Goal: Transaction & Acquisition: Obtain resource

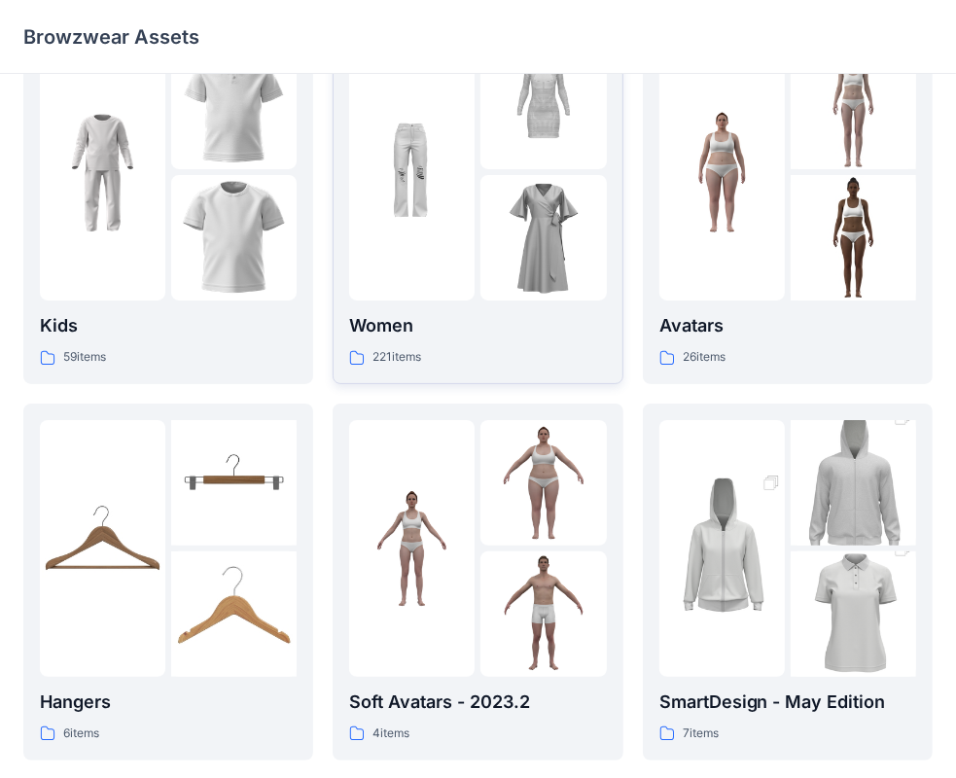
scroll to position [66, 0]
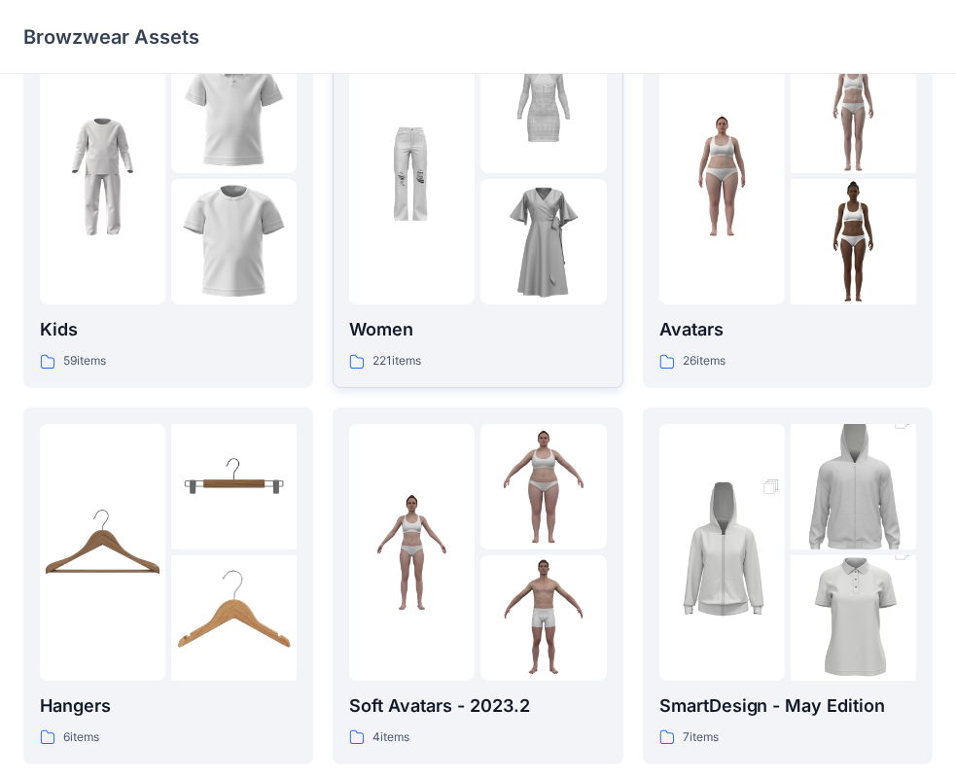
click at [428, 245] on div at bounding box center [411, 176] width 125 height 257
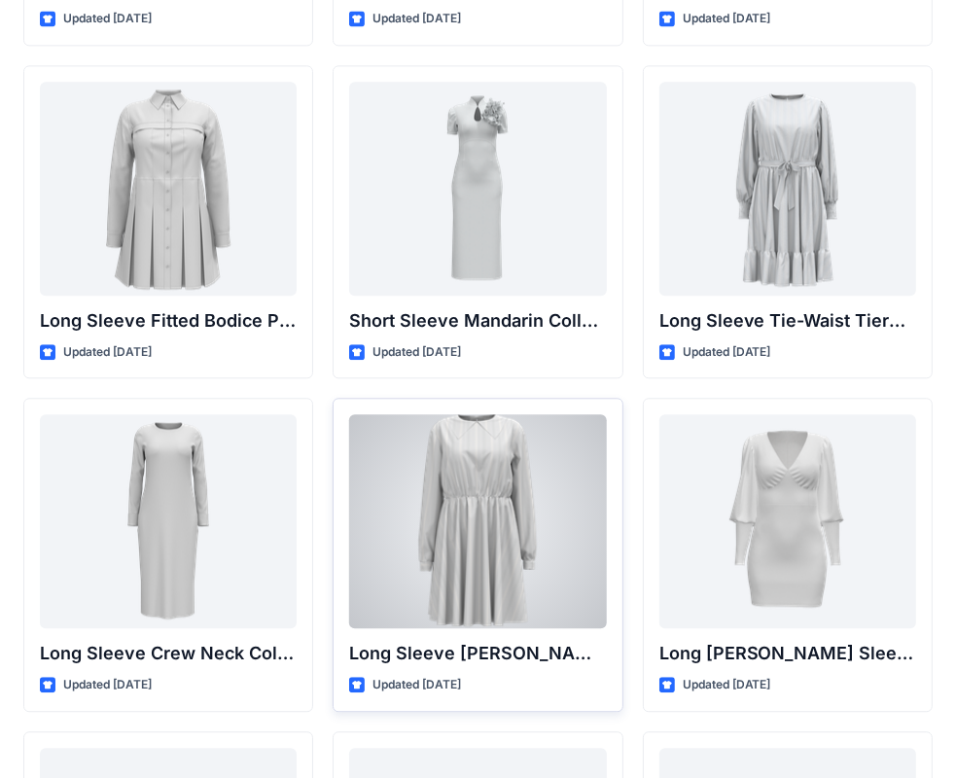
scroll to position [7701, 0]
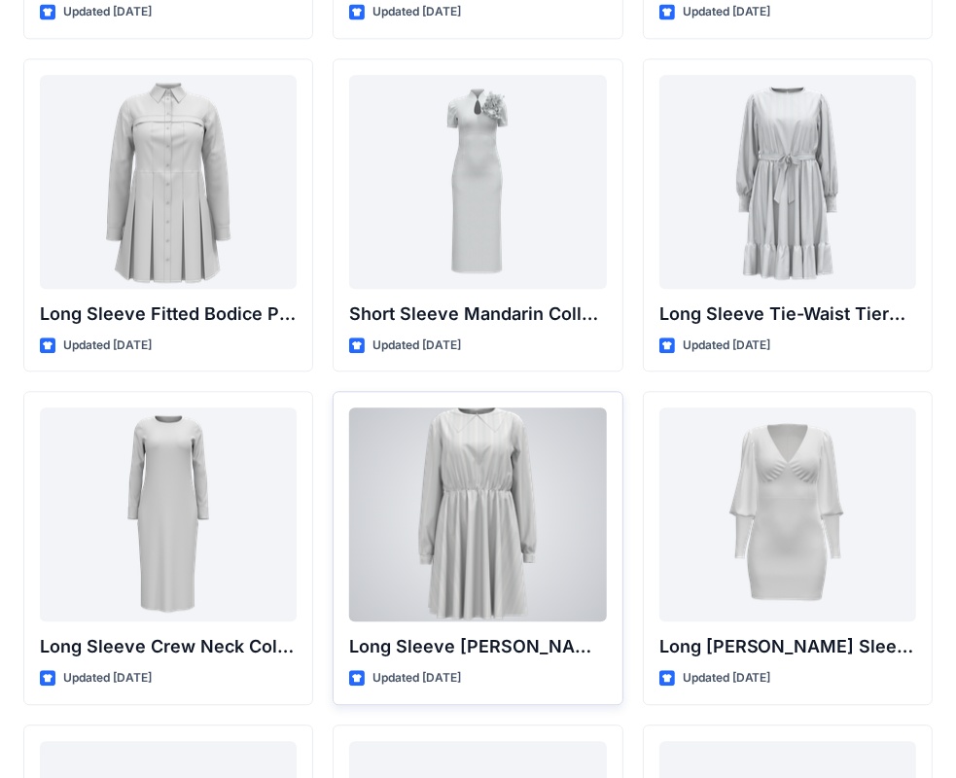
click at [475, 513] on div at bounding box center [477, 514] width 257 height 214
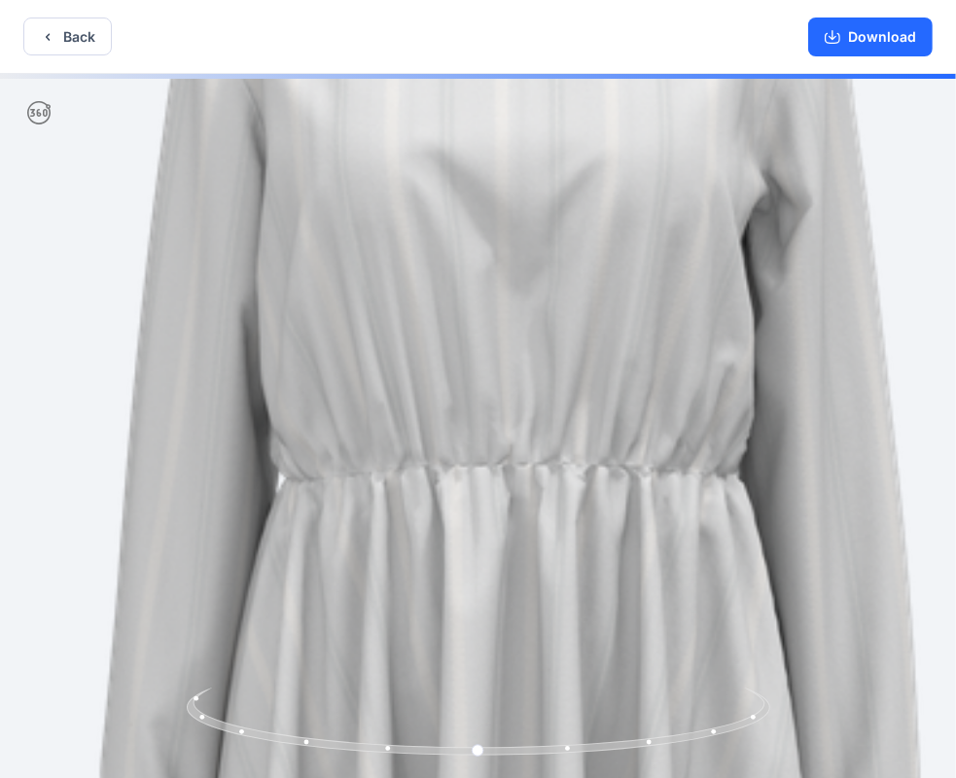
drag, startPoint x: 469, startPoint y: 232, endPoint x: 482, endPoint y: 657, distance: 425.2
click at [482, 657] on img at bounding box center [510, 640] width 1637 height 1637
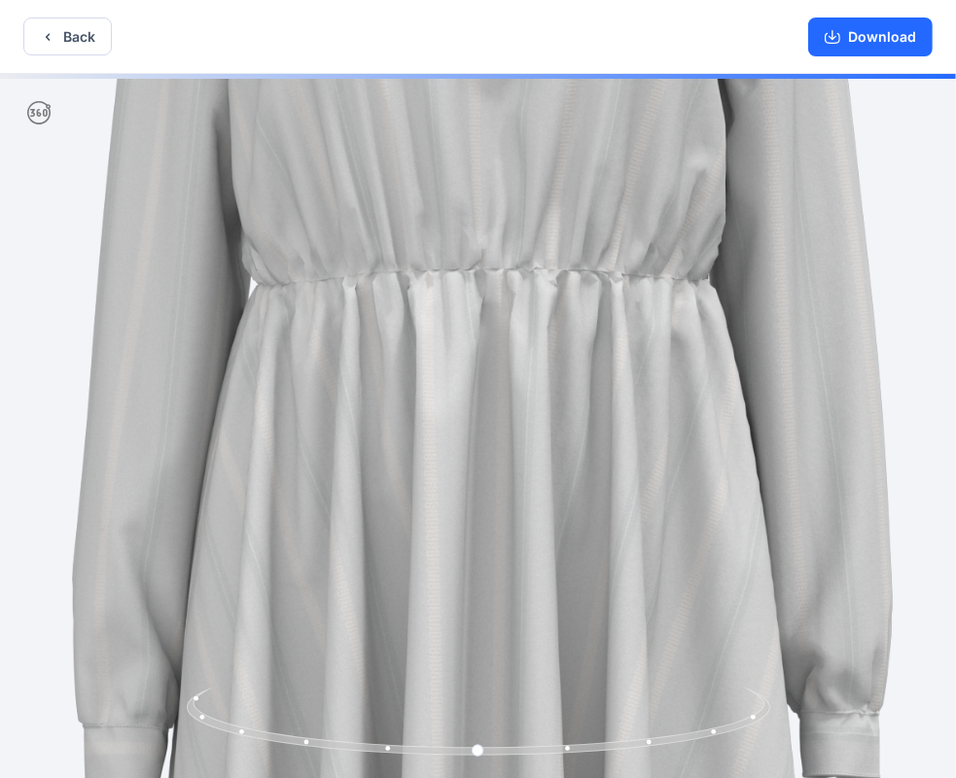
drag, startPoint x: 482, startPoint y: 624, endPoint x: 474, endPoint y: 199, distance: 425.1
click at [474, 199] on img at bounding box center [482, 446] width 1637 height 1637
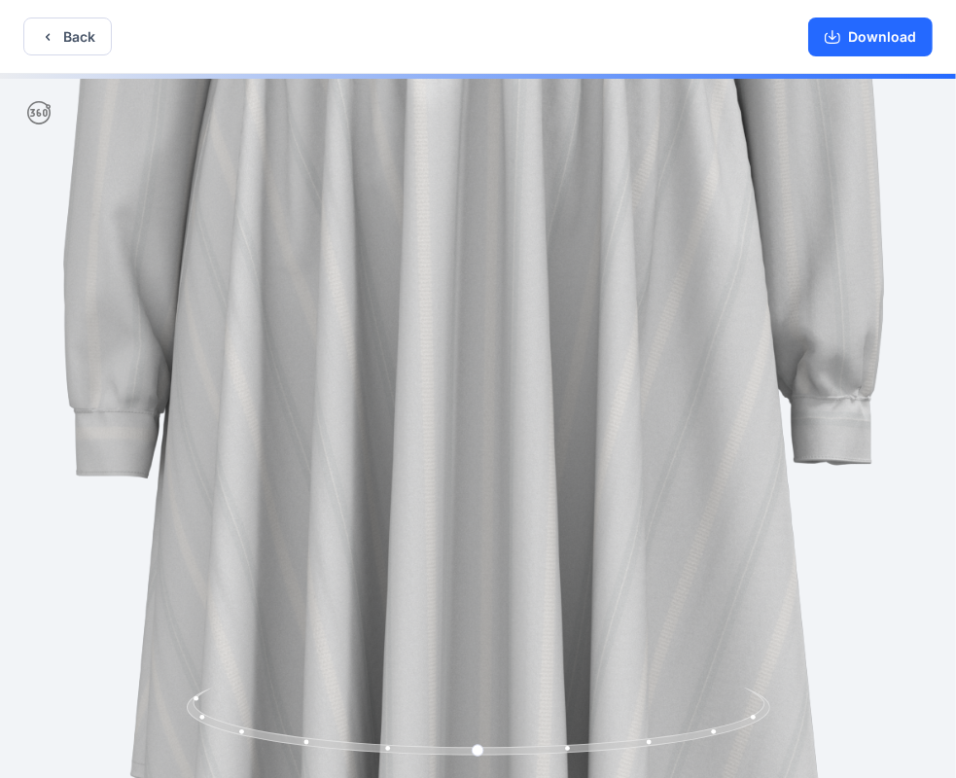
drag, startPoint x: 499, startPoint y: 434, endPoint x: 489, endPoint y: 137, distance: 296.8
click at [489, 137] on img at bounding box center [473, 130] width 1637 height 1637
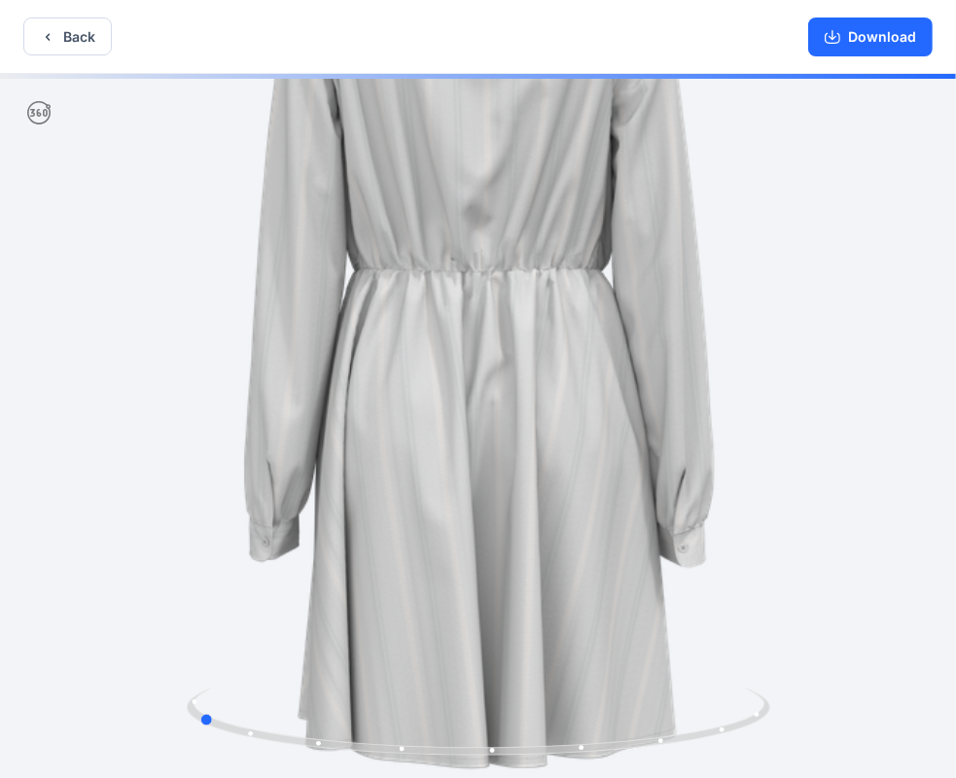
drag, startPoint x: 485, startPoint y: 747, endPoint x: 788, endPoint y: 713, distance: 304.4
click at [788, 713] on div at bounding box center [478, 428] width 956 height 708
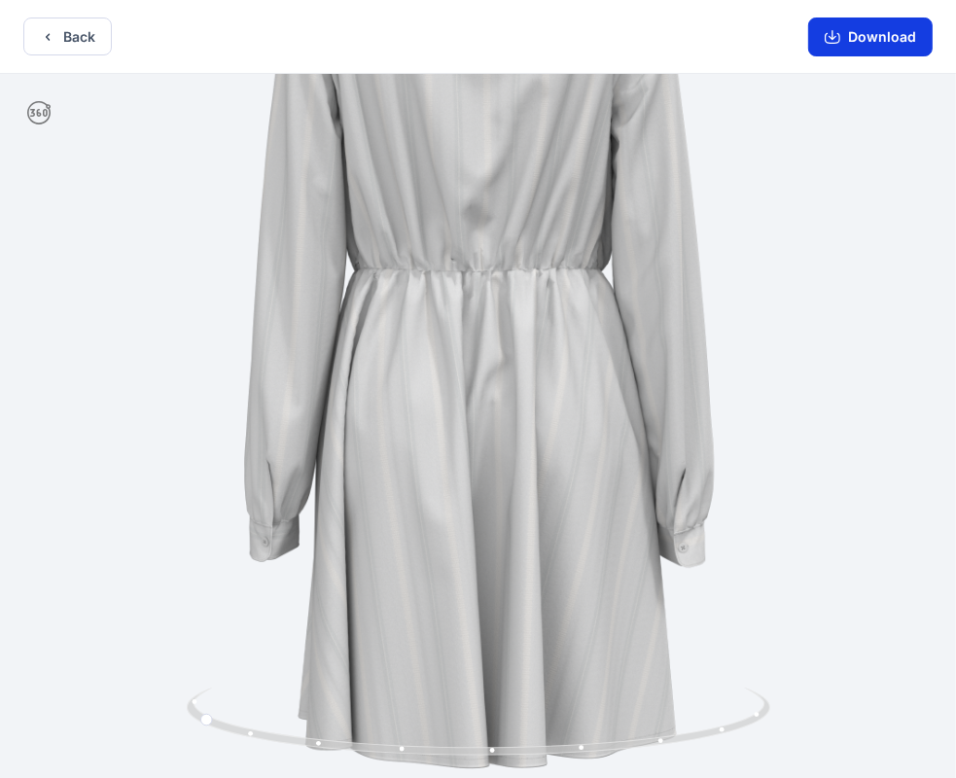
click at [871, 43] on button "Download" at bounding box center [870, 37] width 124 height 39
click at [882, 39] on button "Download" at bounding box center [870, 37] width 124 height 39
click at [880, 47] on button "Download" at bounding box center [870, 37] width 124 height 39
click at [864, 34] on button "Download" at bounding box center [870, 37] width 124 height 39
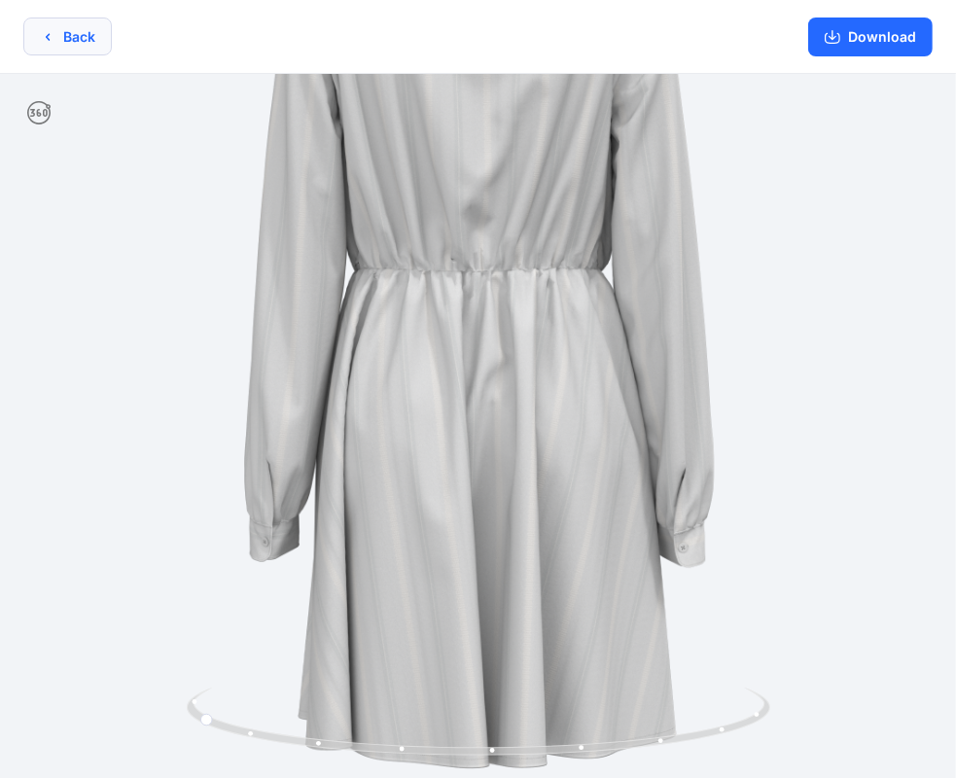
click at [86, 30] on button "Back" at bounding box center [67, 37] width 88 height 38
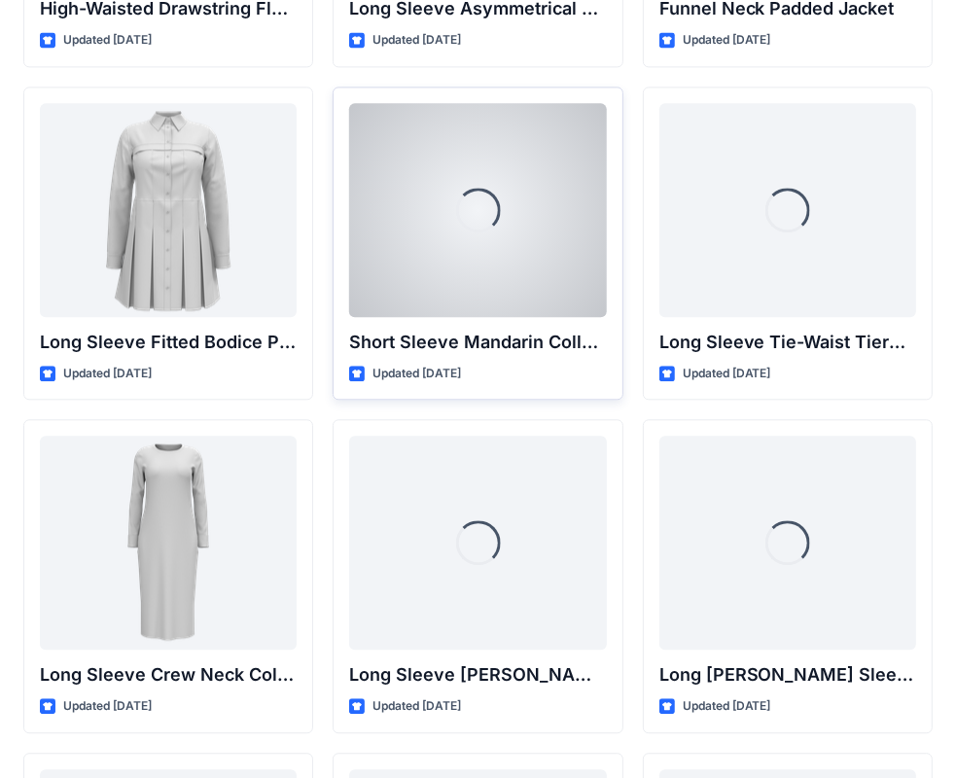
scroll to position [7674, 0]
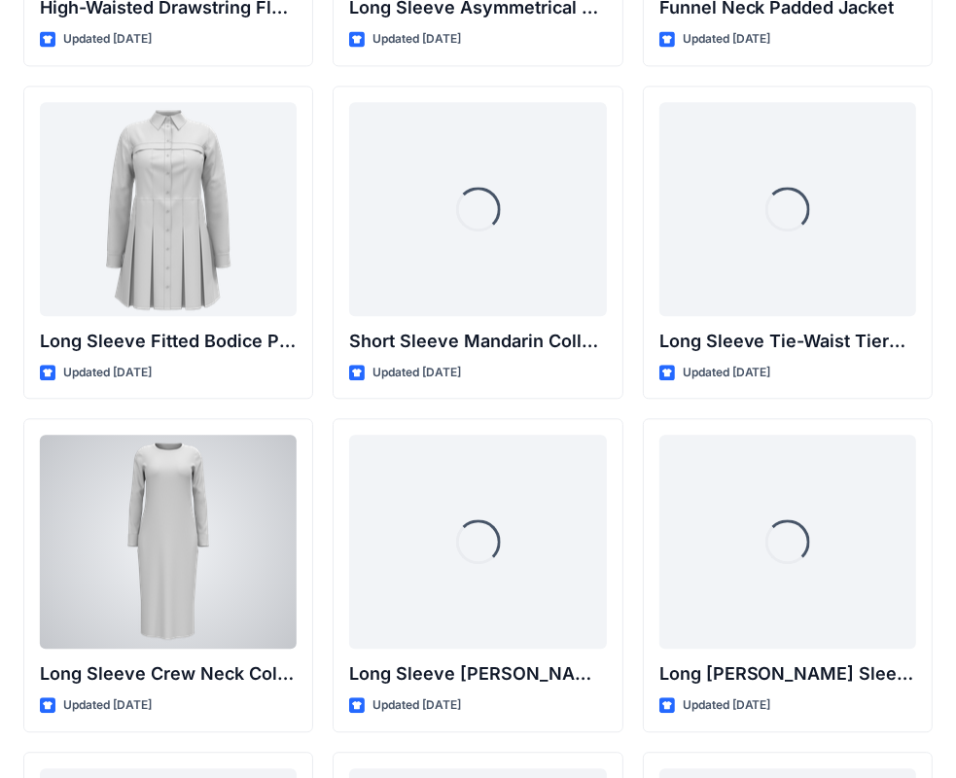
click at [219, 535] on div at bounding box center [168, 542] width 257 height 214
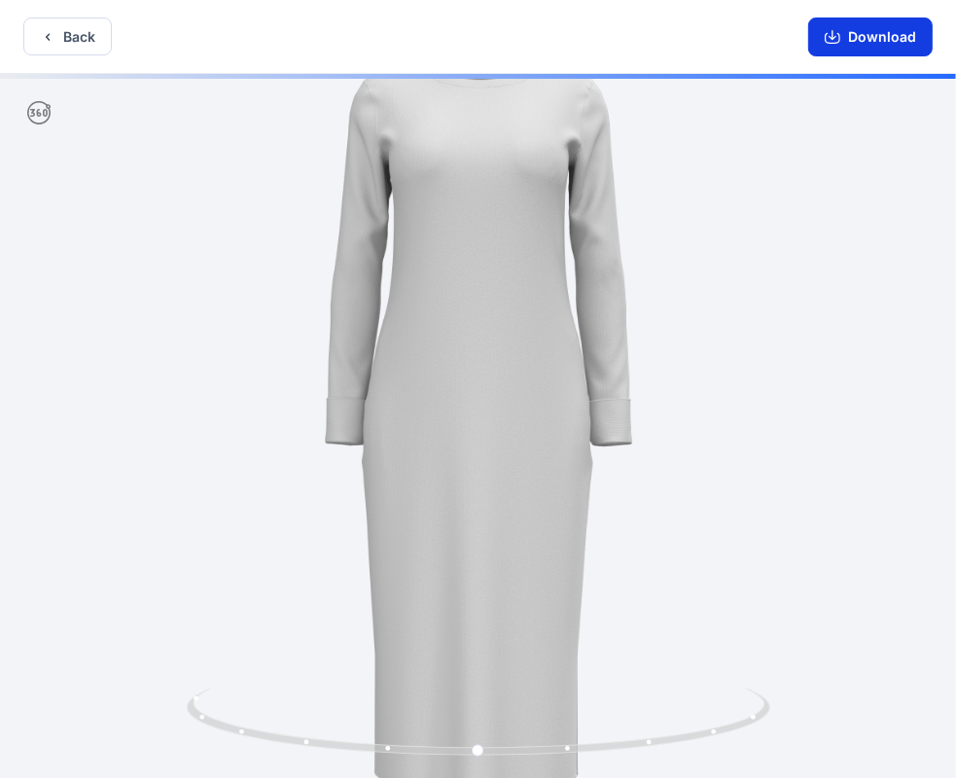
click at [840, 46] on button "Download" at bounding box center [870, 37] width 124 height 39
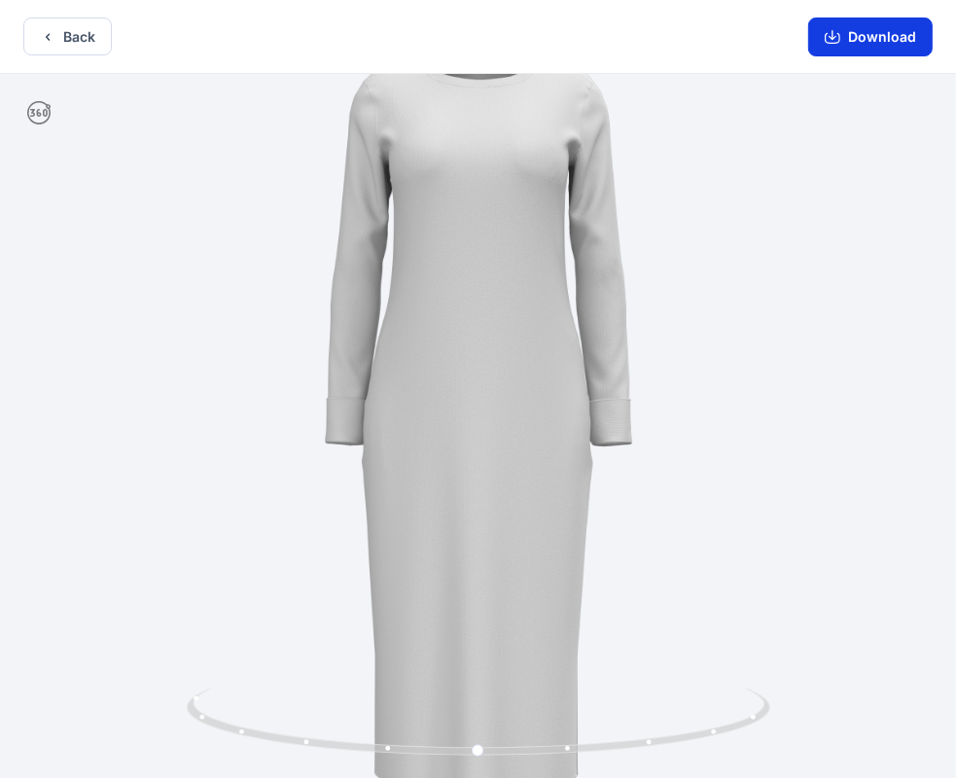
click at [883, 39] on button "Download" at bounding box center [870, 37] width 124 height 39
click at [840, 32] on icon "button" at bounding box center [833, 37] width 16 height 16
click at [849, 43] on button "Download" at bounding box center [870, 37] width 124 height 39
click at [870, 39] on button "Download" at bounding box center [870, 37] width 124 height 39
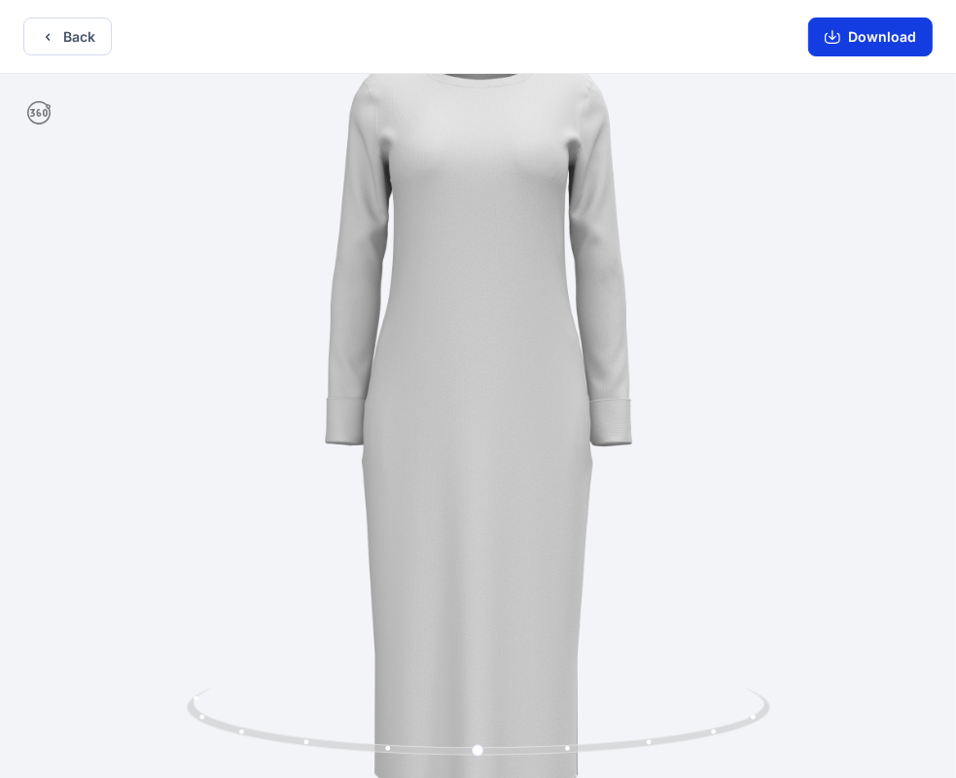
click at [897, 39] on button "Download" at bounding box center [870, 37] width 124 height 39
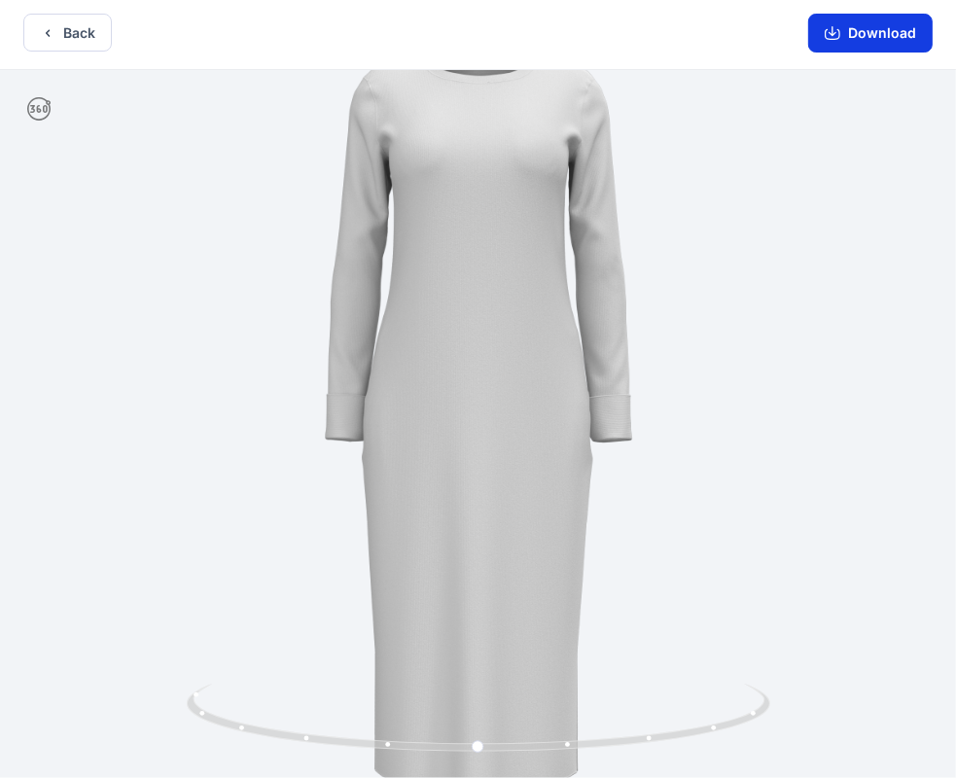
click at [863, 34] on button "Download" at bounding box center [870, 33] width 124 height 39
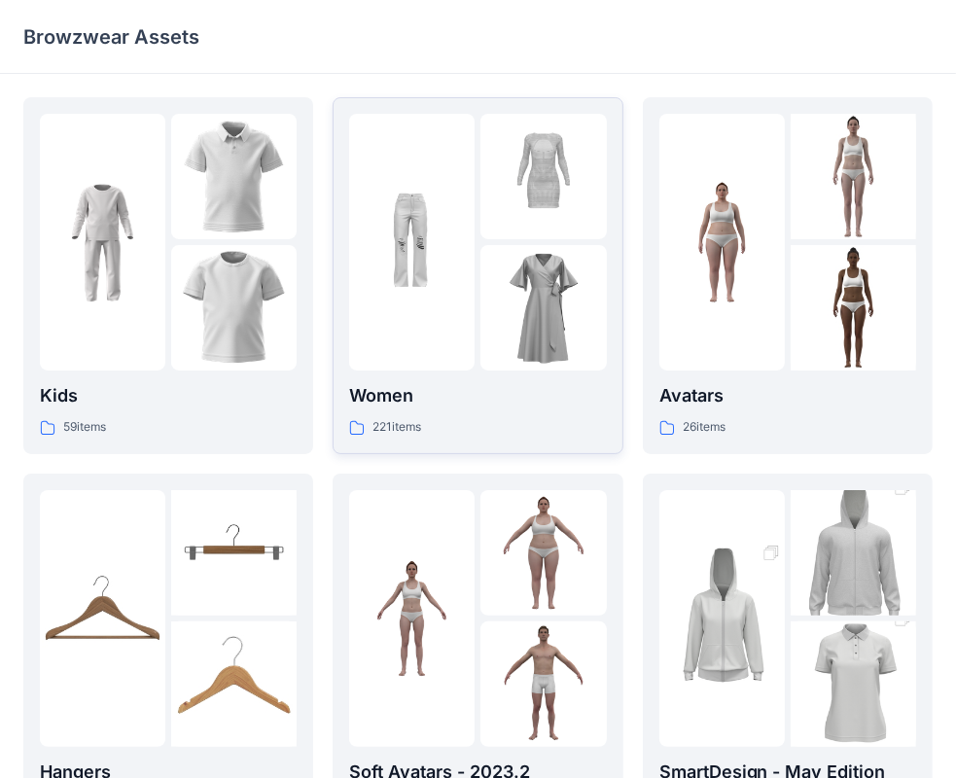
click at [437, 277] on div at bounding box center [411, 242] width 125 height 257
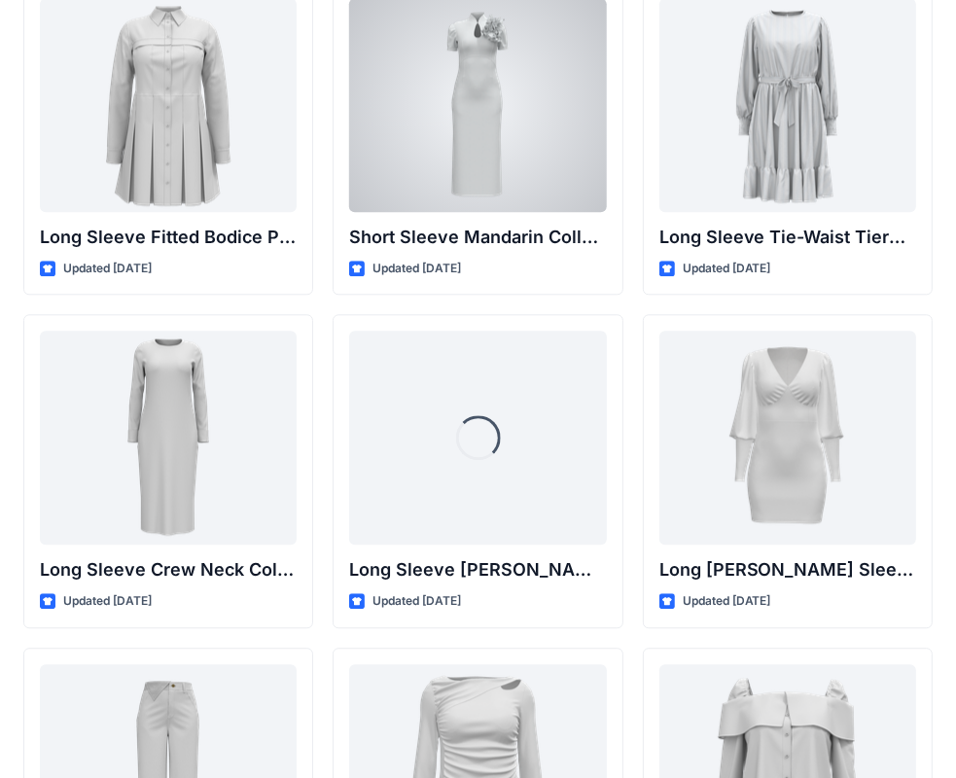
scroll to position [7777, 0]
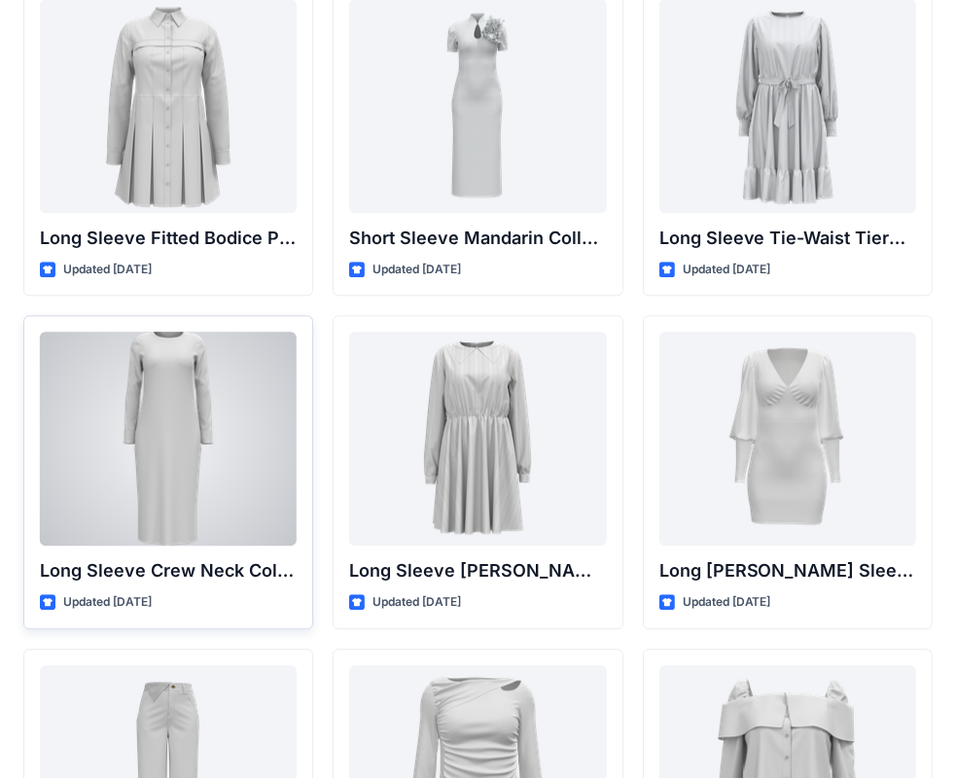
click at [265, 477] on div at bounding box center [168, 439] width 257 height 214
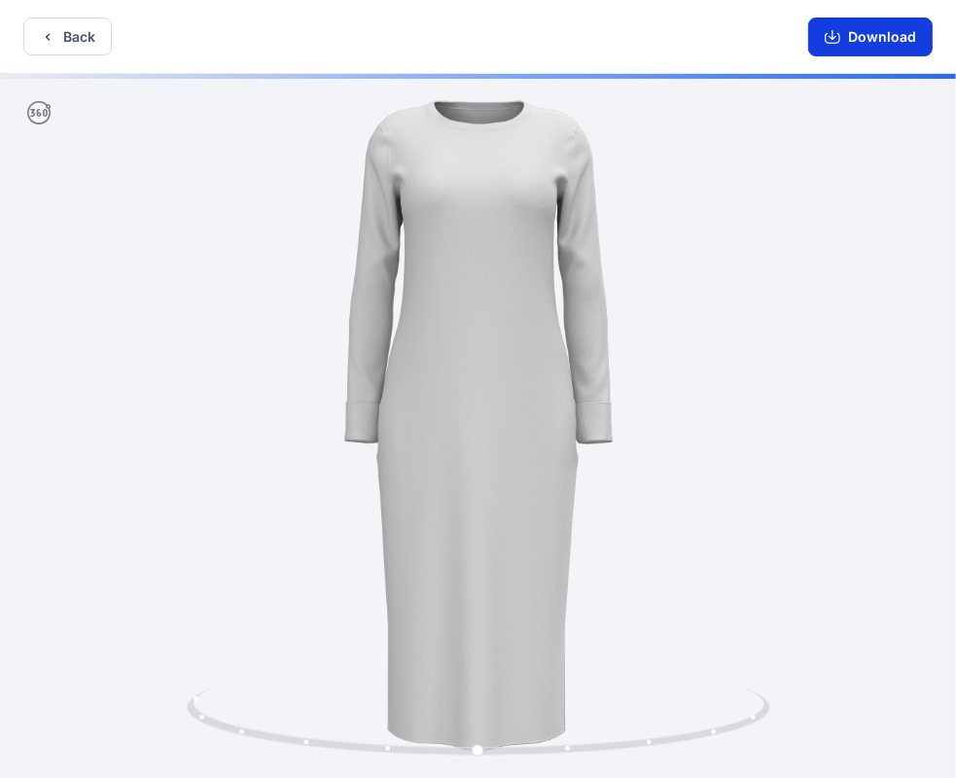
click at [840, 47] on button "Download" at bounding box center [870, 37] width 124 height 39
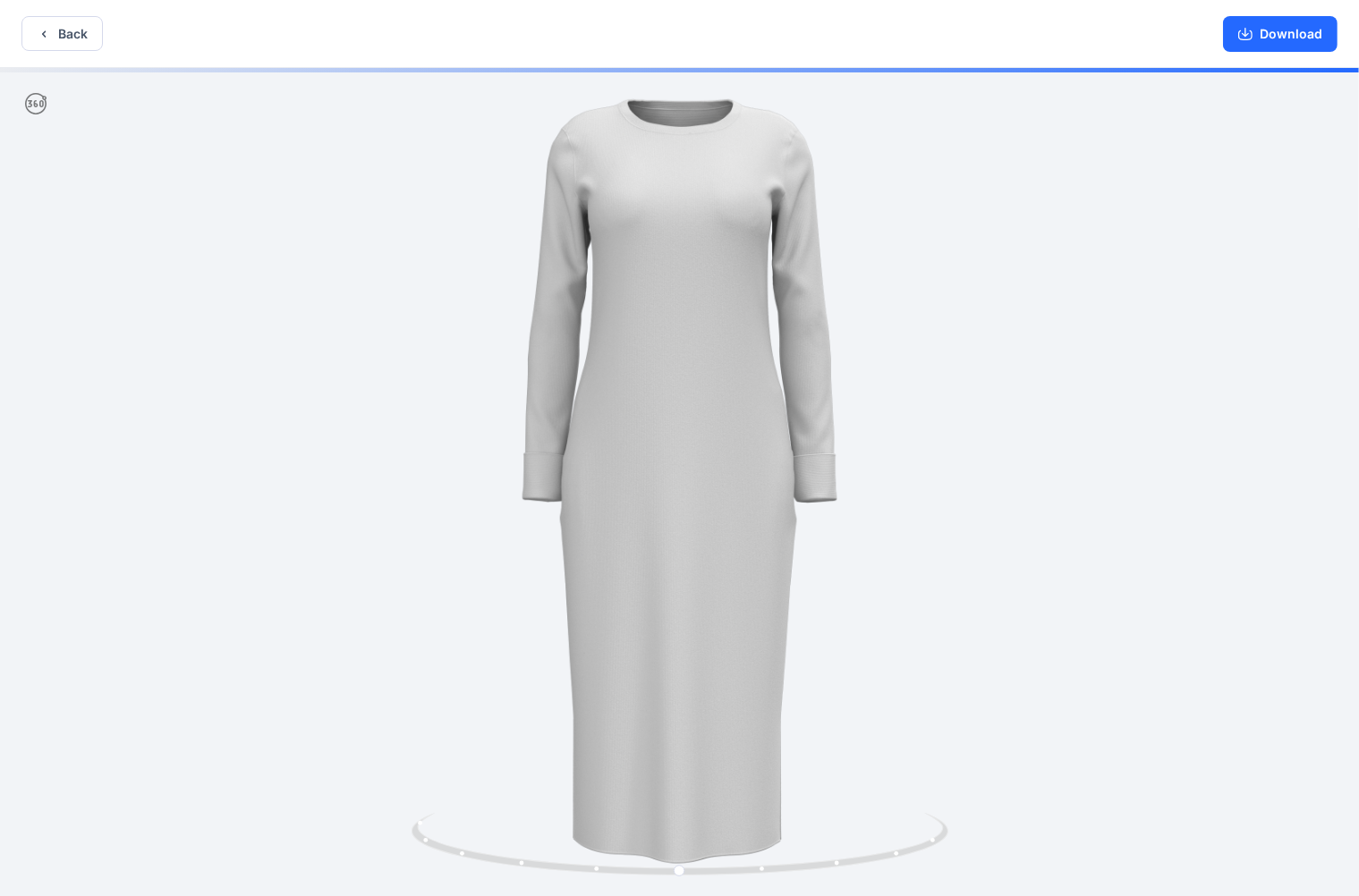
click at [33, 98] on icon at bounding box center [35, 103] width 21 height 21
click at [67, 28] on button "Back" at bounding box center [62, 34] width 81 height 35
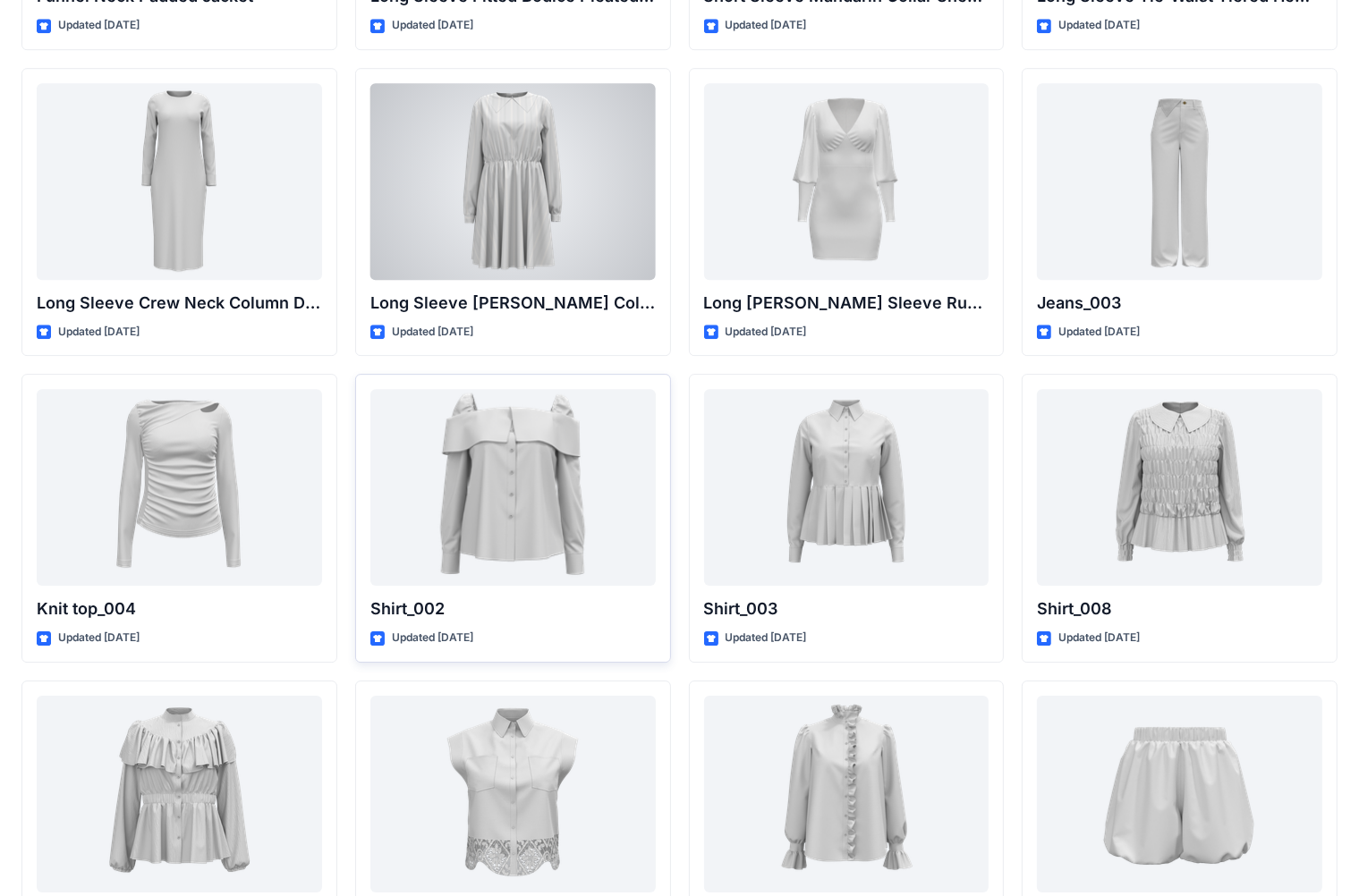
scroll to position [5536, 0]
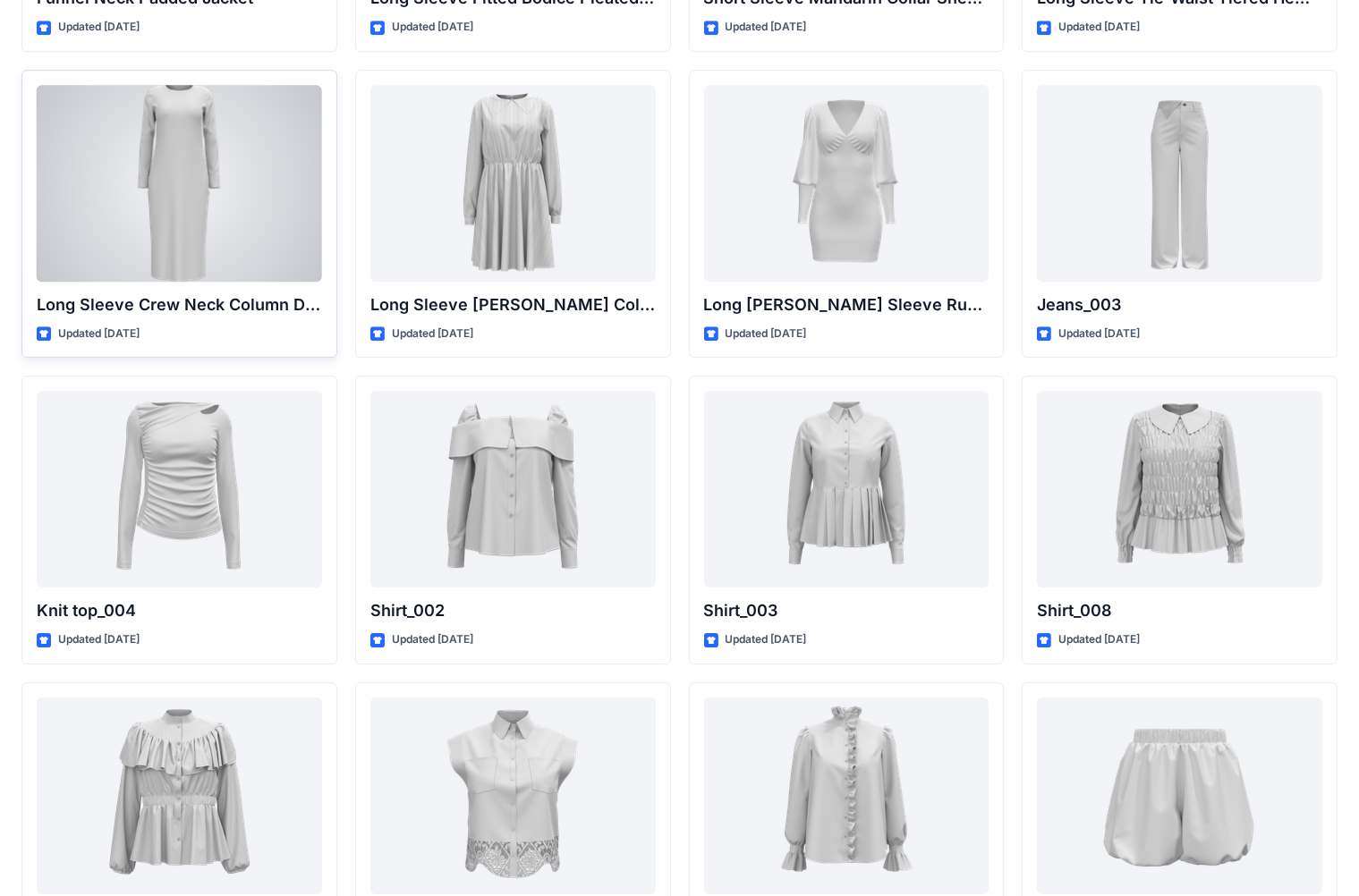
click at [251, 218] on div at bounding box center [179, 183] width 285 height 197
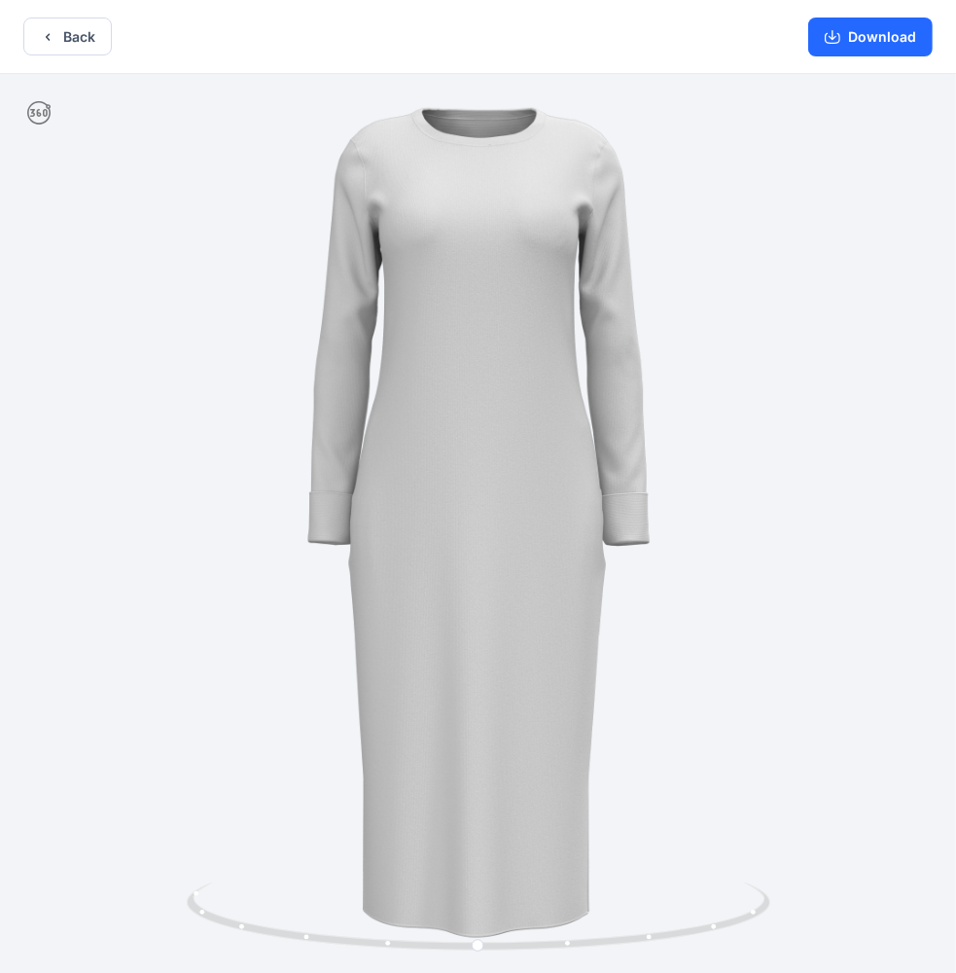
scroll to position [4, 0]
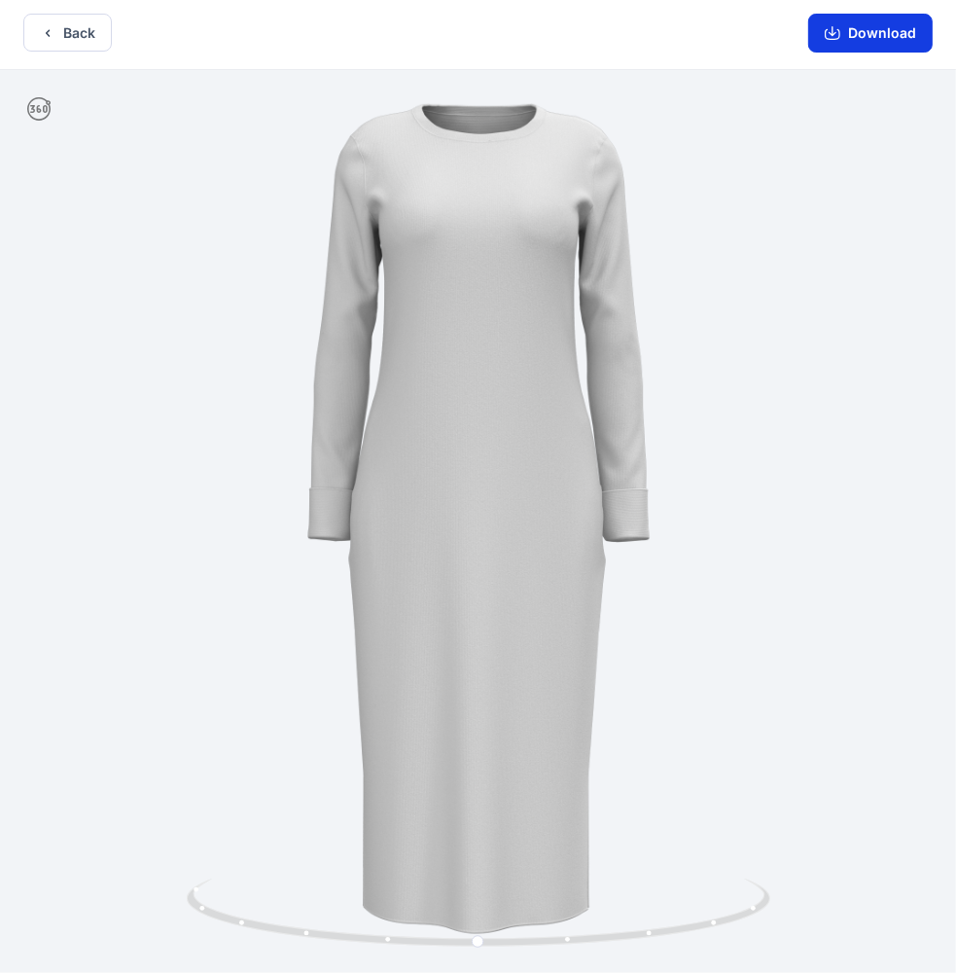
click at [877, 33] on button "Download" at bounding box center [870, 33] width 124 height 39
click at [840, 22] on button "Download" at bounding box center [870, 33] width 124 height 39
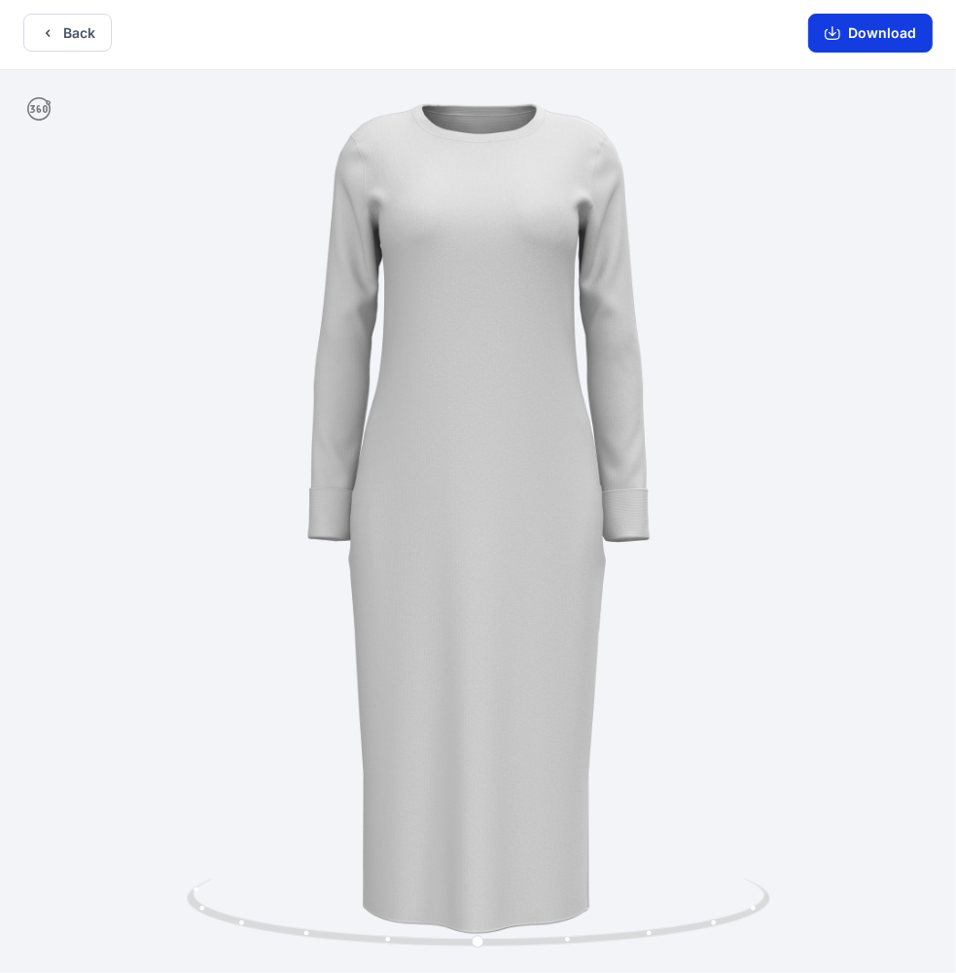
click at [840, 22] on button "Download" at bounding box center [870, 33] width 124 height 39
click at [848, 33] on button "Download" at bounding box center [870, 33] width 124 height 39
click at [876, 21] on button "Download" at bounding box center [870, 33] width 124 height 39
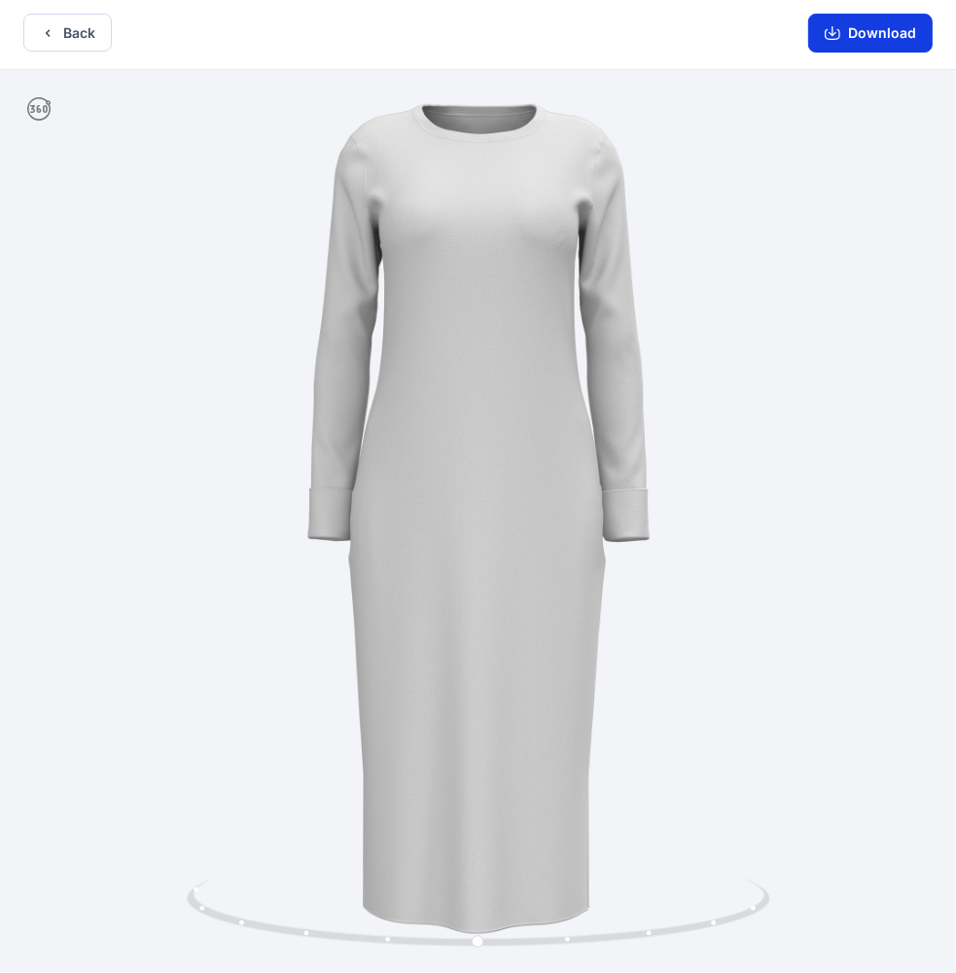
click at [876, 21] on button "Download" at bounding box center [870, 33] width 124 height 39
click at [877, 28] on button "Download" at bounding box center [870, 33] width 124 height 39
click at [37, 108] on icon at bounding box center [38, 108] width 23 height 23
drag, startPoint x: 438, startPoint y: 389, endPoint x: 505, endPoint y: 358, distance: 74.0
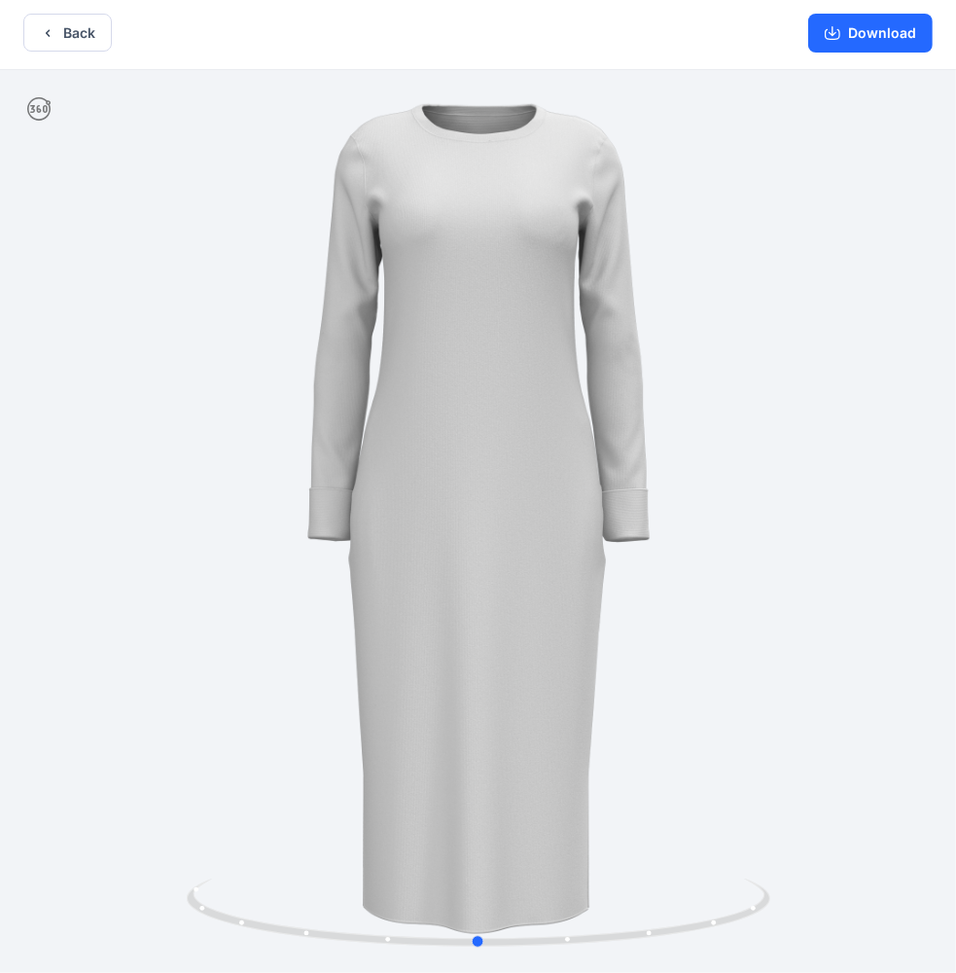
click at [505, 358] on div at bounding box center [478, 521] width 956 height 902
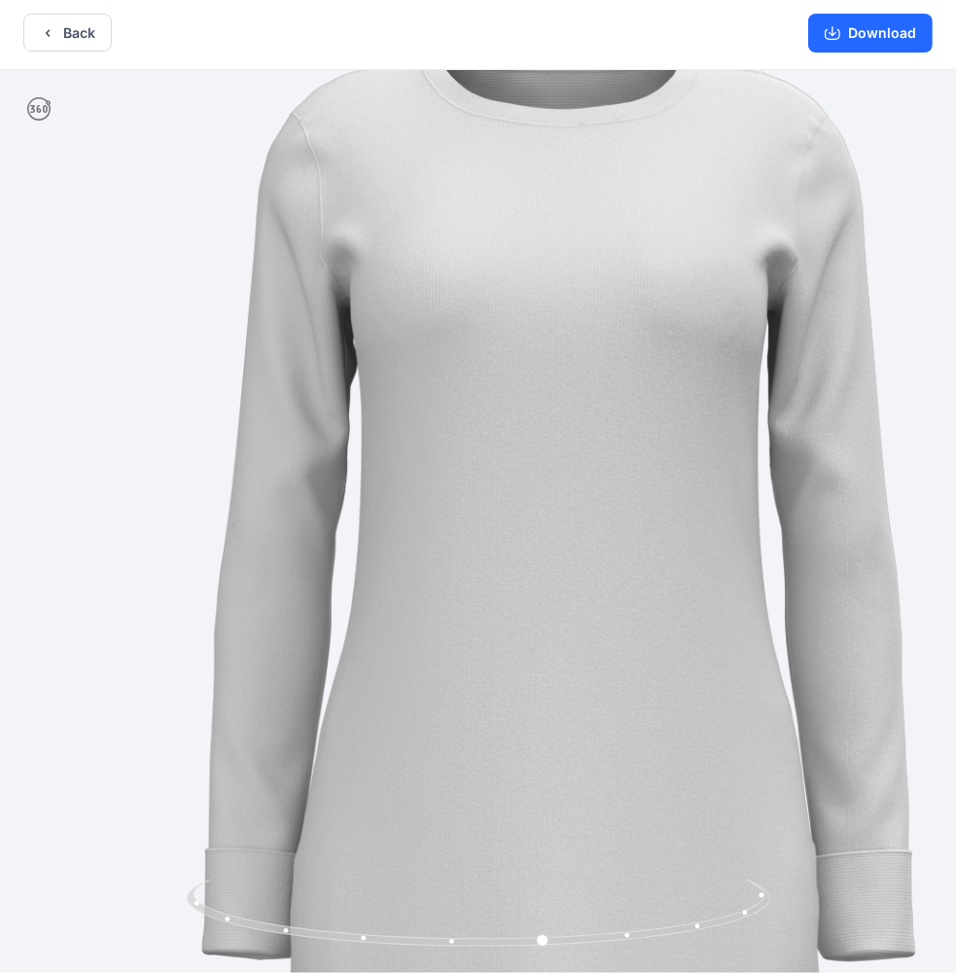
drag, startPoint x: 505, startPoint y: 358, endPoint x: 534, endPoint y: 773, distance: 416.3
click at [534, 773] on img at bounding box center [558, 918] width 1885 height 1885
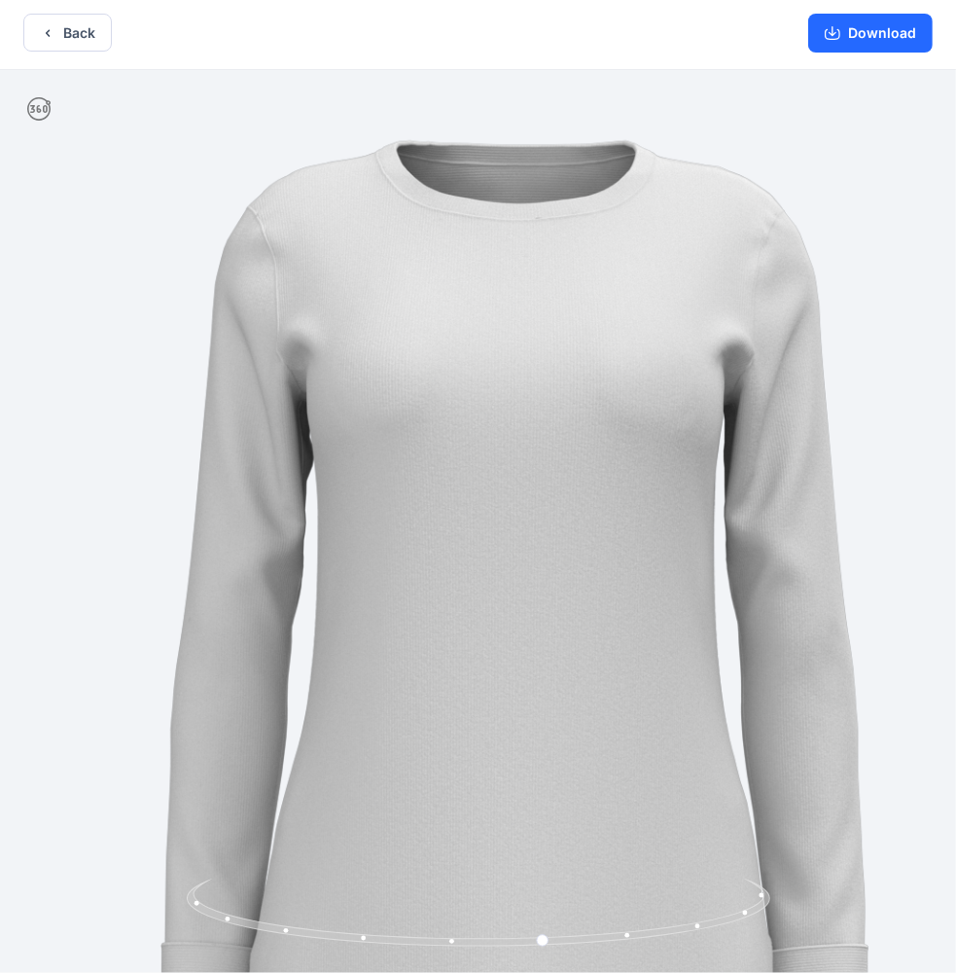
drag, startPoint x: 513, startPoint y: 223, endPoint x: 524, endPoint y: 375, distance: 153.1
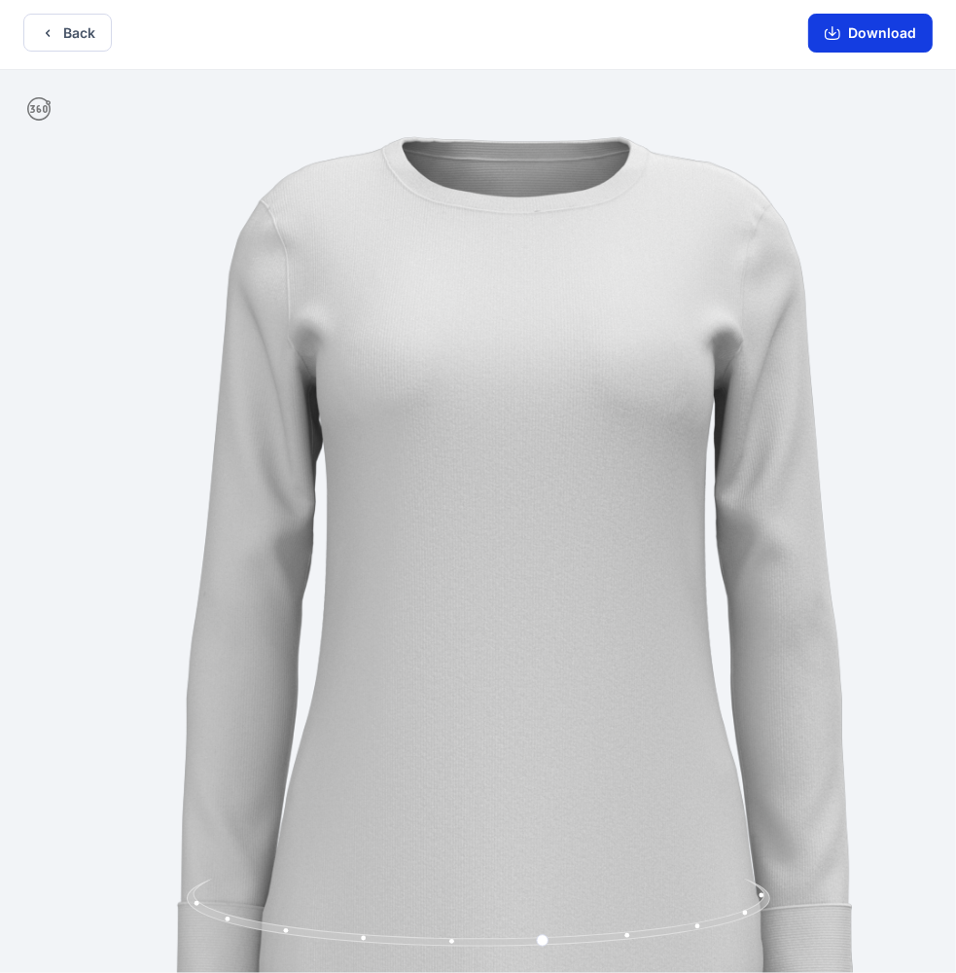
click at [861, 35] on button "Download" at bounding box center [870, 33] width 124 height 39
click at [830, 23] on button "Download" at bounding box center [870, 33] width 124 height 39
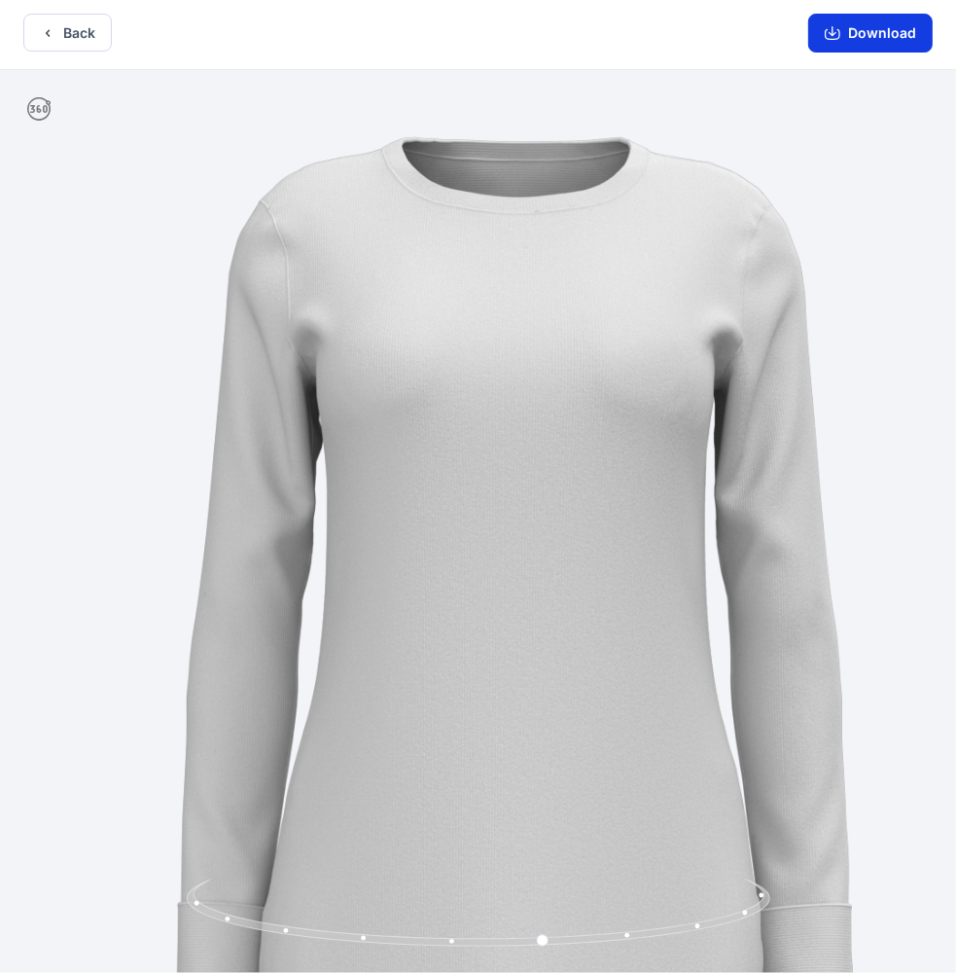
click at [830, 23] on button "Download" at bounding box center [870, 33] width 124 height 39
click at [855, 25] on button "Download" at bounding box center [870, 33] width 124 height 39
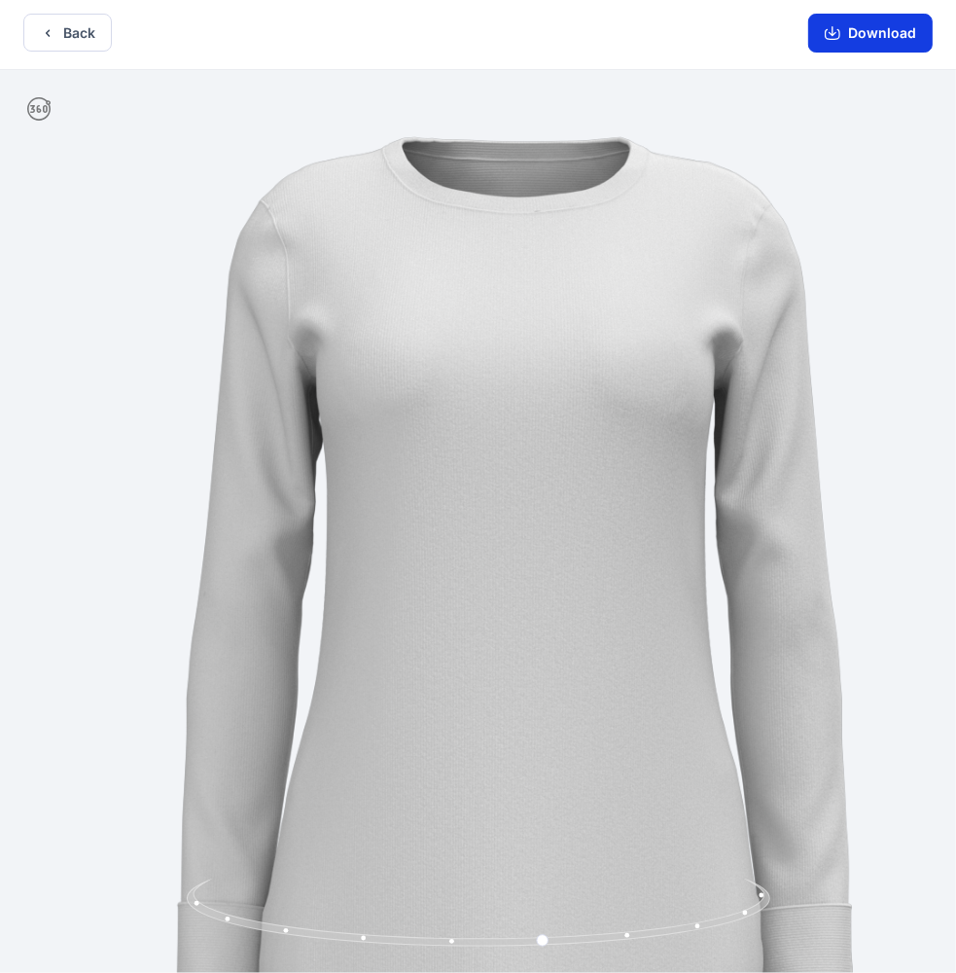
click at [903, 28] on button "Download" at bounding box center [870, 33] width 124 height 39
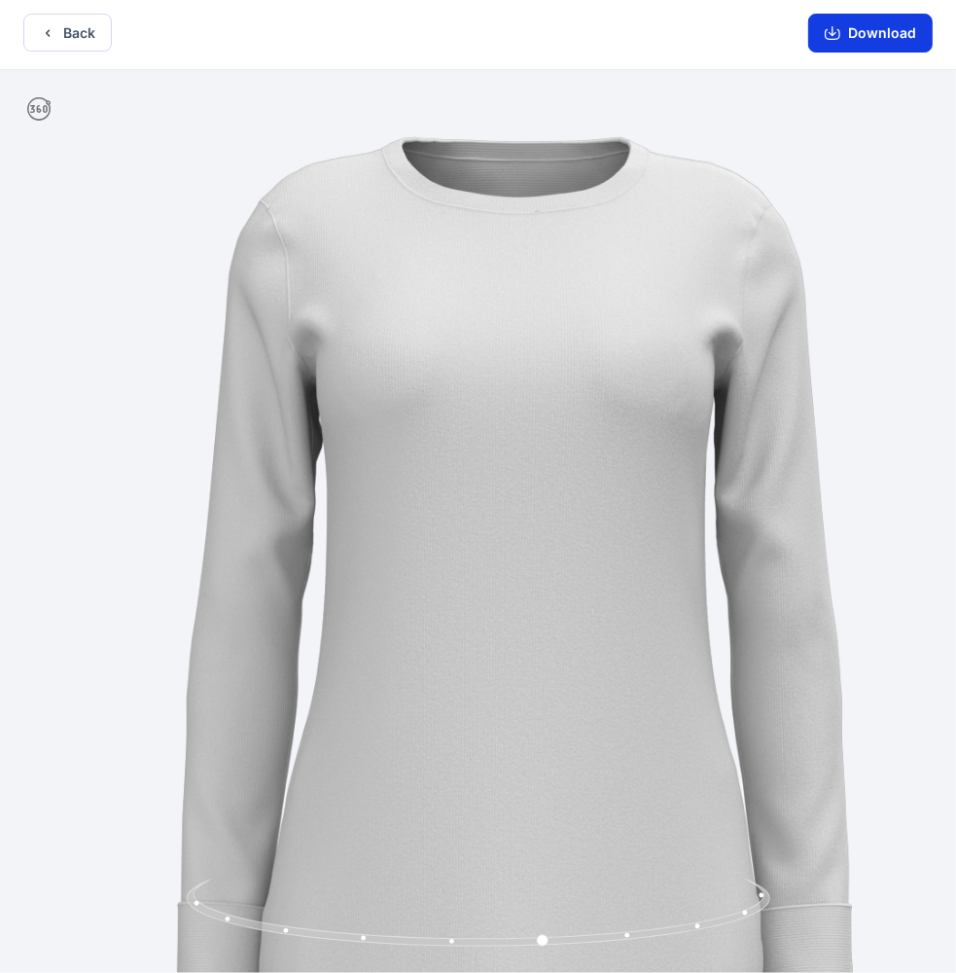
click at [903, 28] on button "Download" at bounding box center [870, 33] width 124 height 39
click at [863, 43] on button "Download" at bounding box center [870, 33] width 124 height 39
click at [833, 26] on icon "button" at bounding box center [833, 33] width 16 height 16
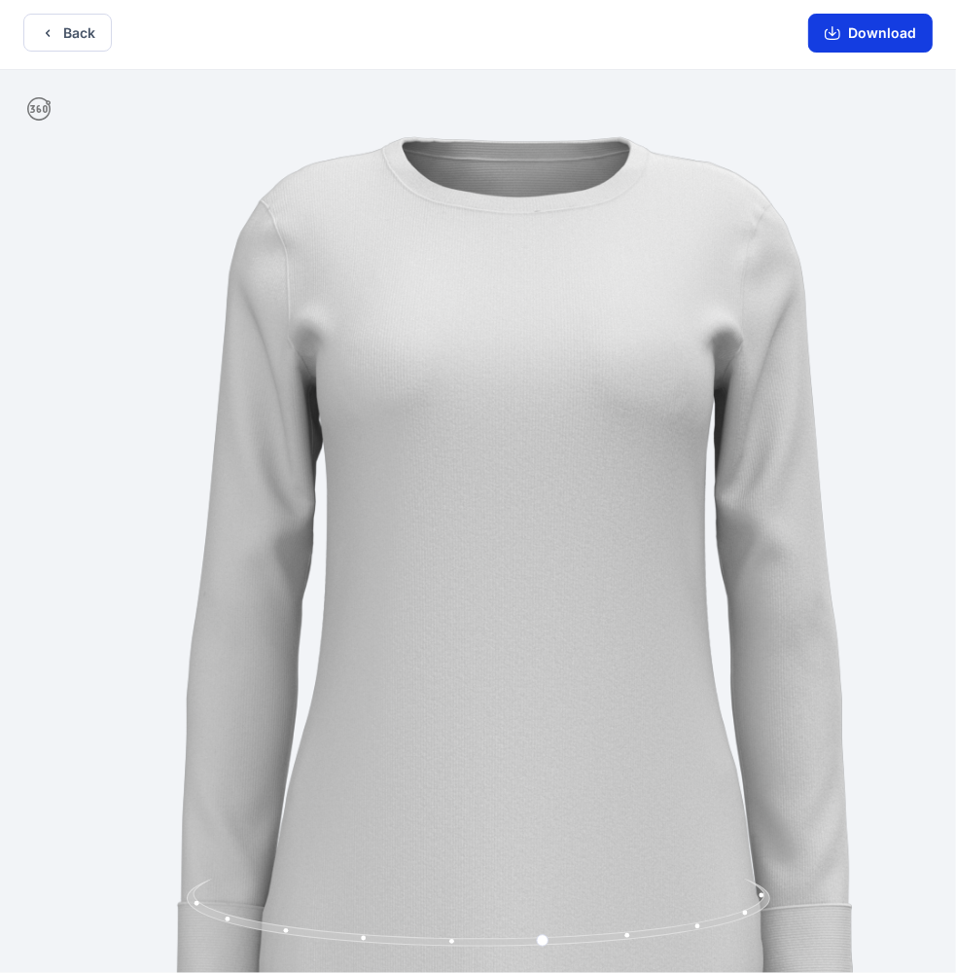
click at [852, 33] on button "Download" at bounding box center [870, 33] width 124 height 39
click at [822, 40] on button "Download" at bounding box center [870, 33] width 124 height 39
click at [844, 37] on button "Download" at bounding box center [870, 33] width 124 height 39
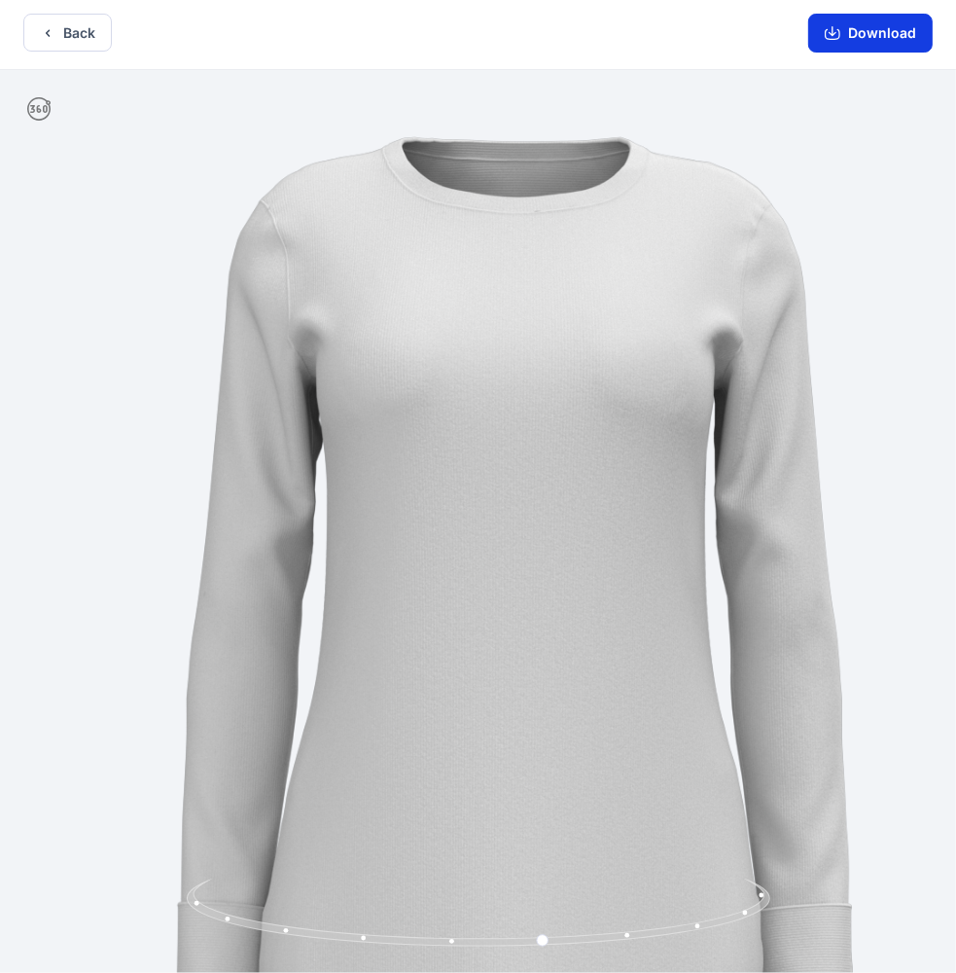
click at [844, 37] on button "Download" at bounding box center [870, 33] width 124 height 39
